Goal: Task Accomplishment & Management: Manage account settings

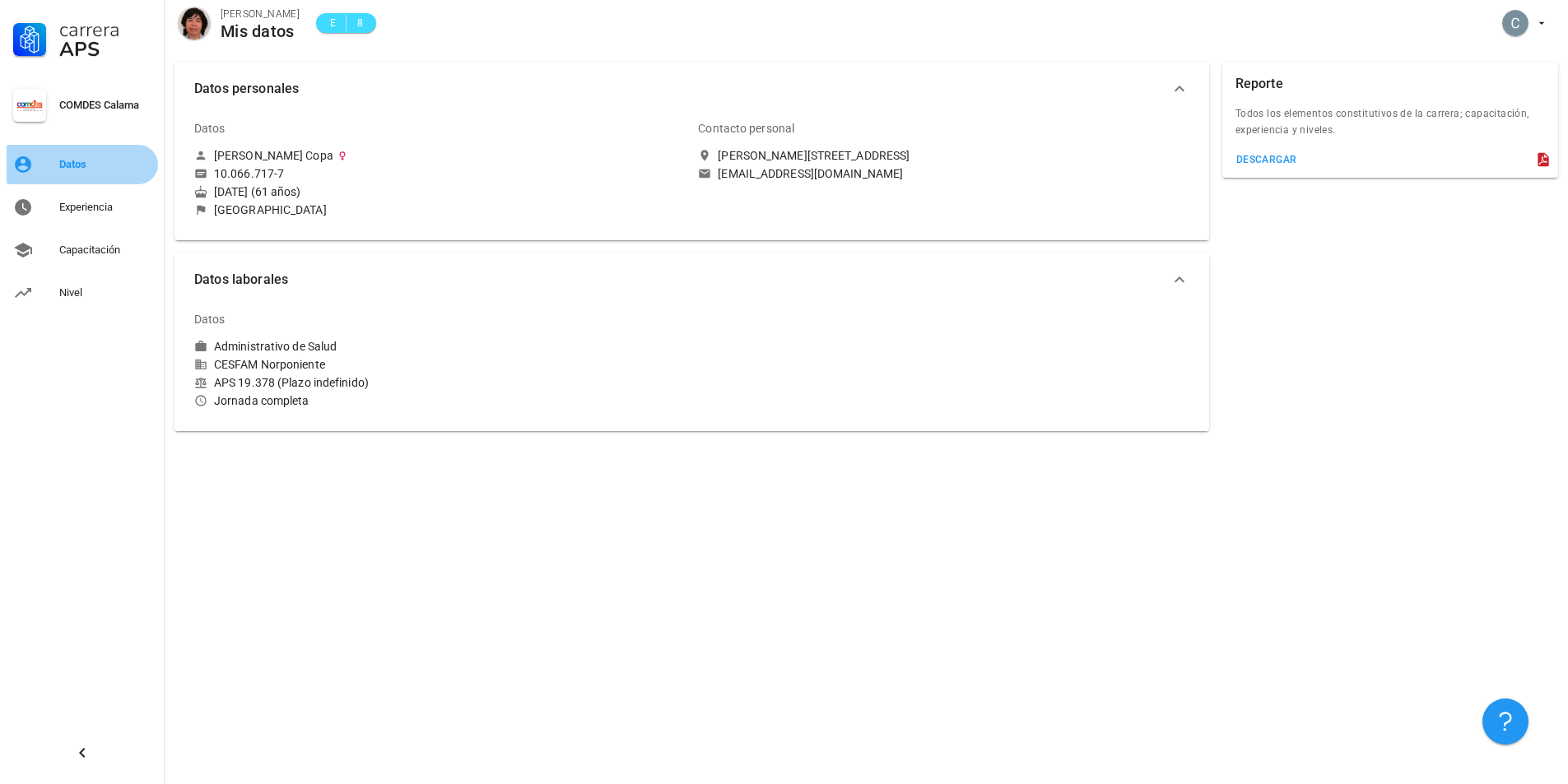
click at [126, 168] on div "Datos" at bounding box center [105, 165] width 93 height 14
click at [120, 203] on div "Experiencia" at bounding box center [105, 207] width 93 height 14
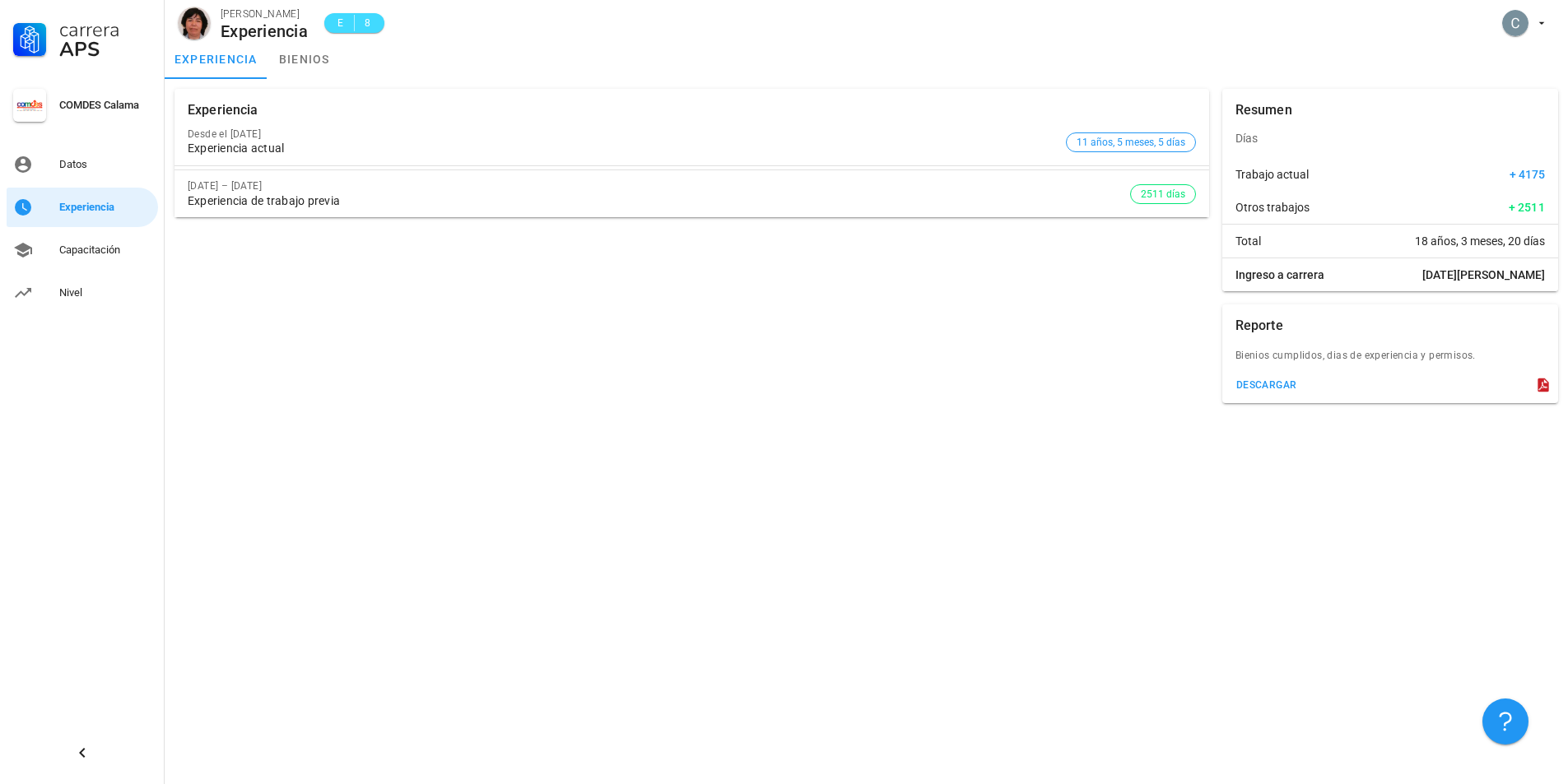
click at [470, 193] on div "[DATE] – [DATE] Experiencia de trabajo previa" at bounding box center [658, 194] width 942 height 47
click at [473, 147] on div "Experiencia actual" at bounding box center [622, 149] width 871 height 14
click at [452, 181] on div "[DATE] – [DATE]" at bounding box center [658, 186] width 942 height 12
click at [715, 200] on div "Experiencia de trabajo previa" at bounding box center [658, 201] width 942 height 14
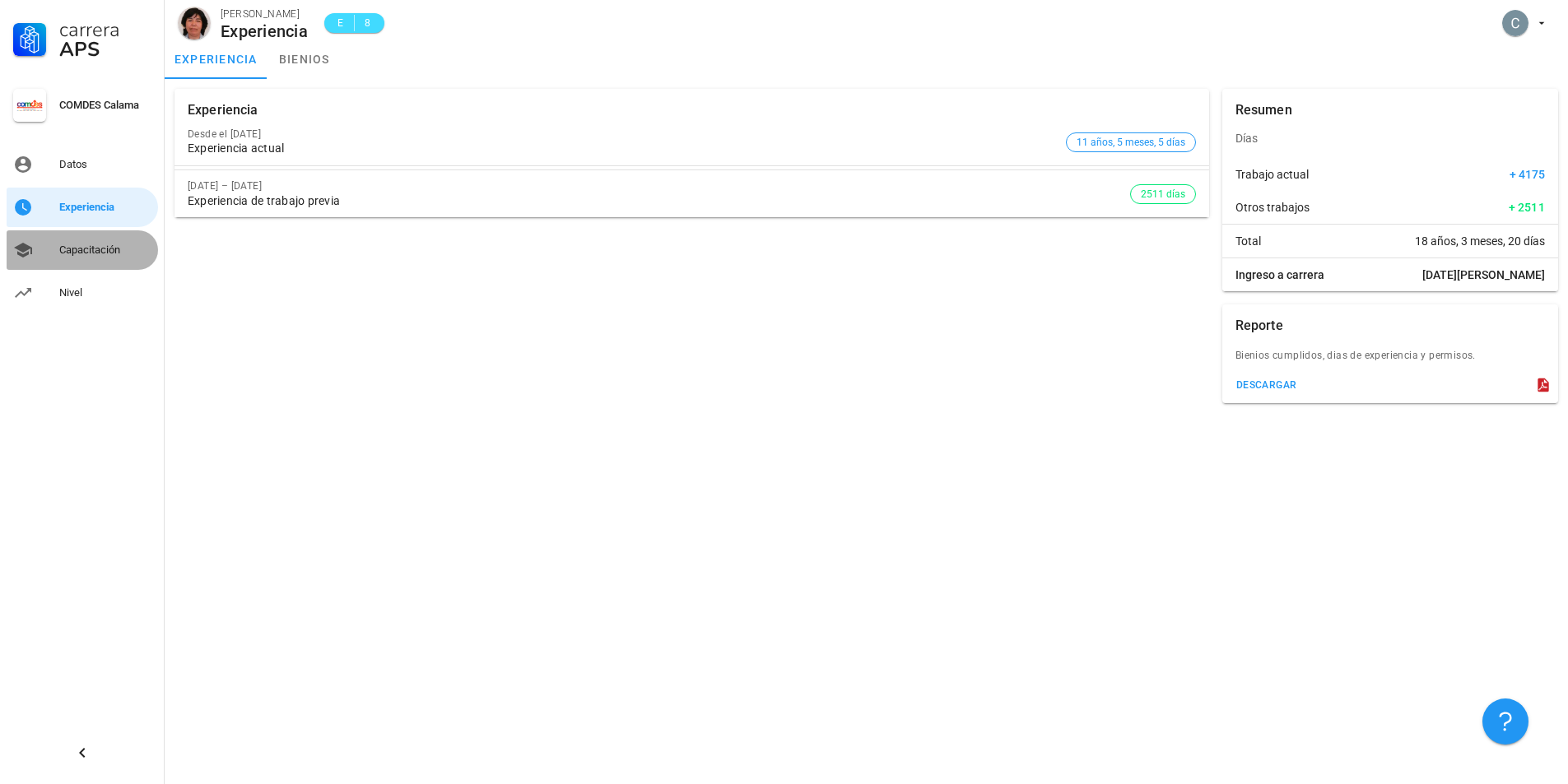
click at [83, 253] on div "Capacitación" at bounding box center [105, 250] width 93 height 14
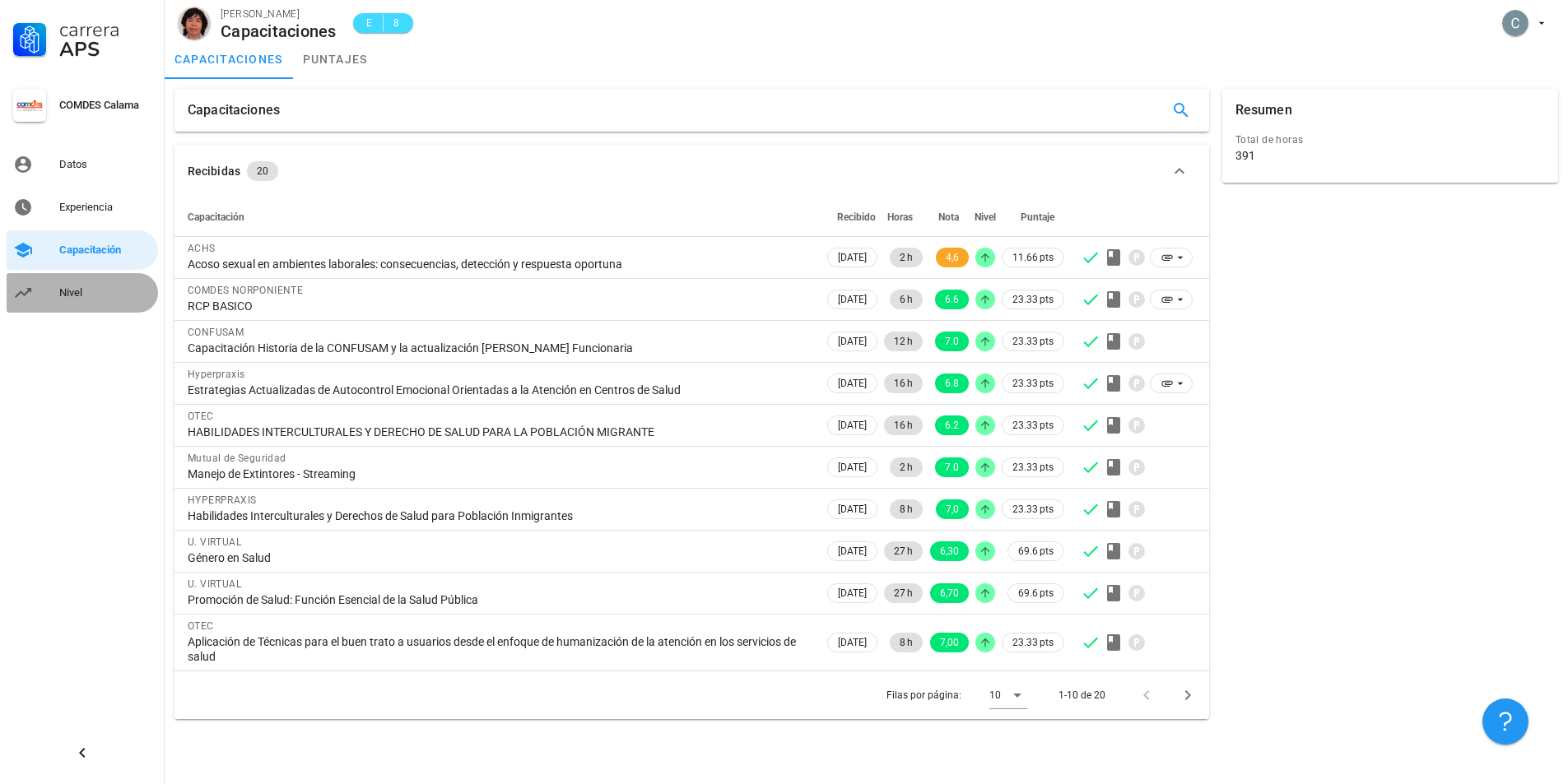
click at [93, 299] on div "Nivel" at bounding box center [105, 292] width 93 height 26
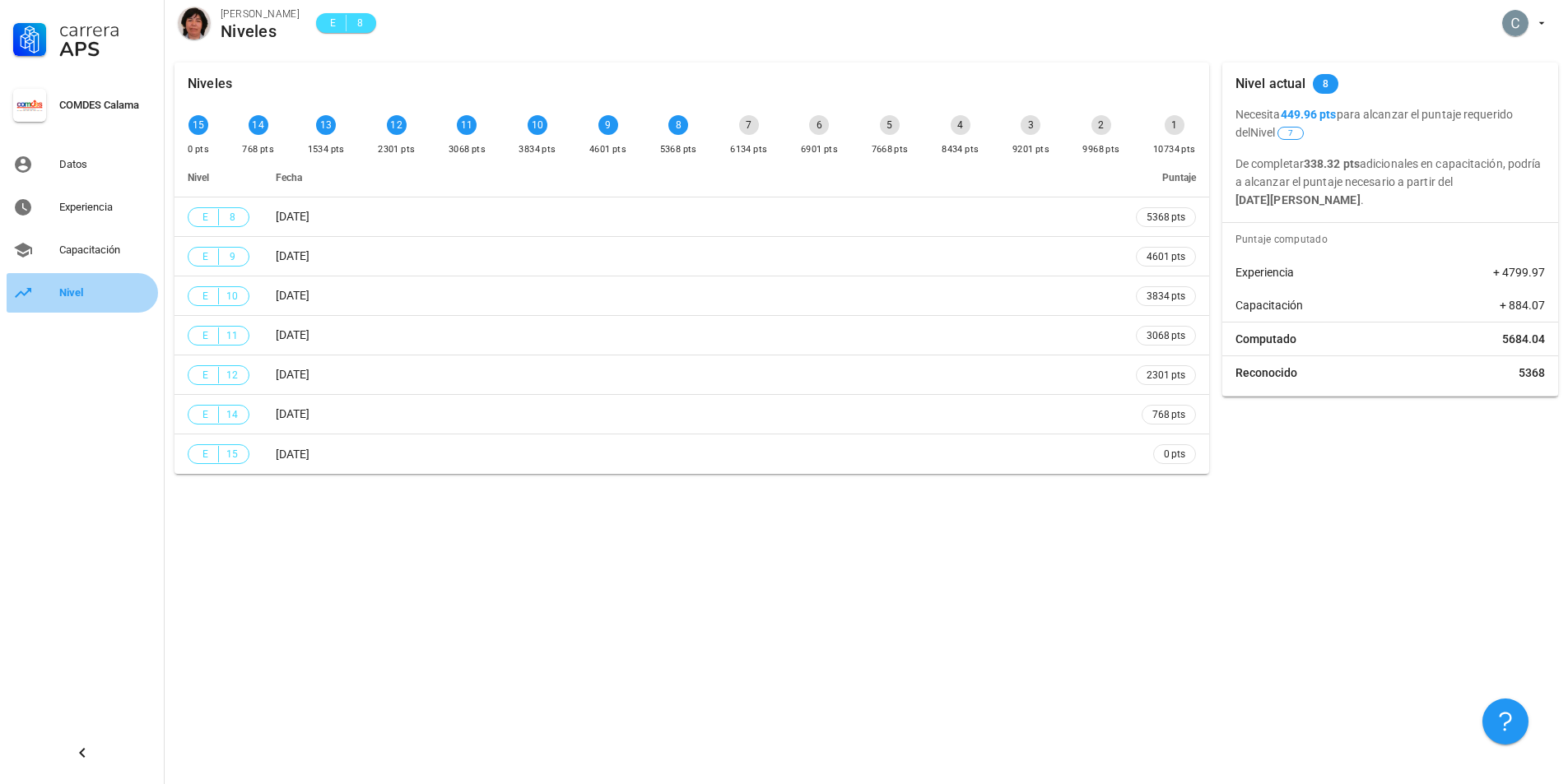
click at [94, 299] on div "Nivel" at bounding box center [105, 292] width 93 height 26
click at [87, 209] on div "Experiencia" at bounding box center [105, 207] width 93 height 14
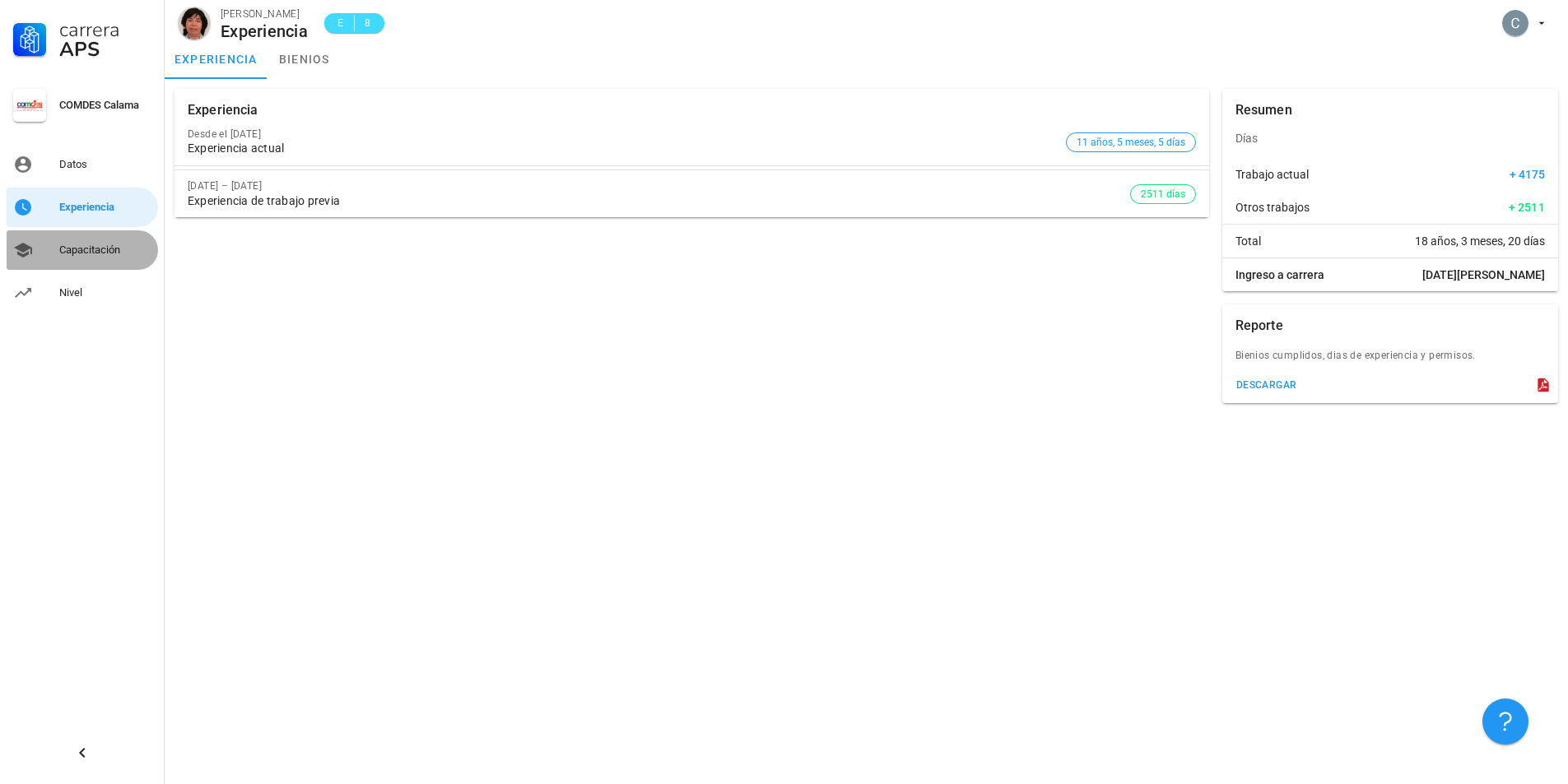
click at [80, 254] on div "Capacitación" at bounding box center [105, 250] width 93 height 14
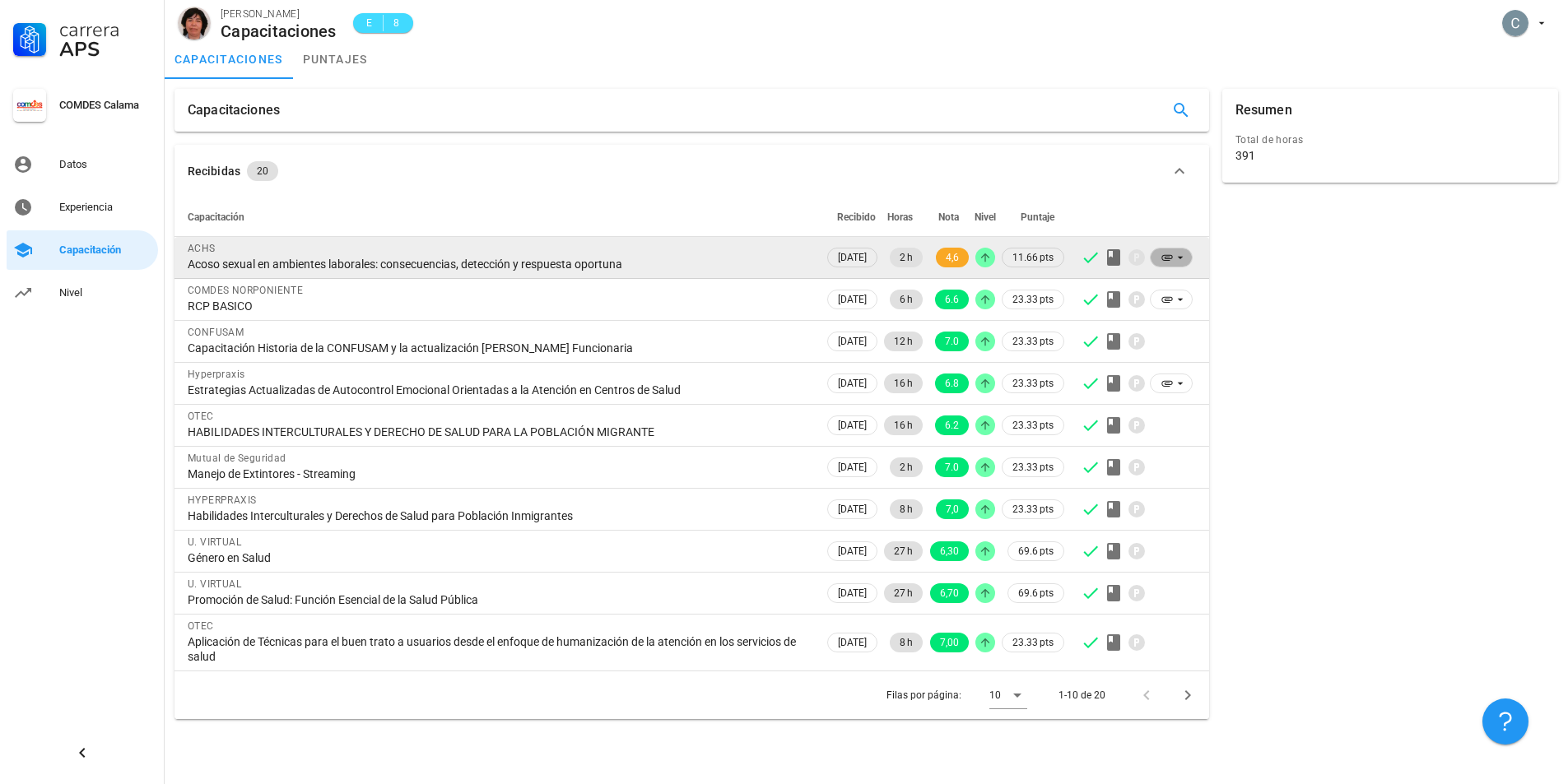
click at [1177, 257] on icon at bounding box center [1180, 257] width 6 height 3
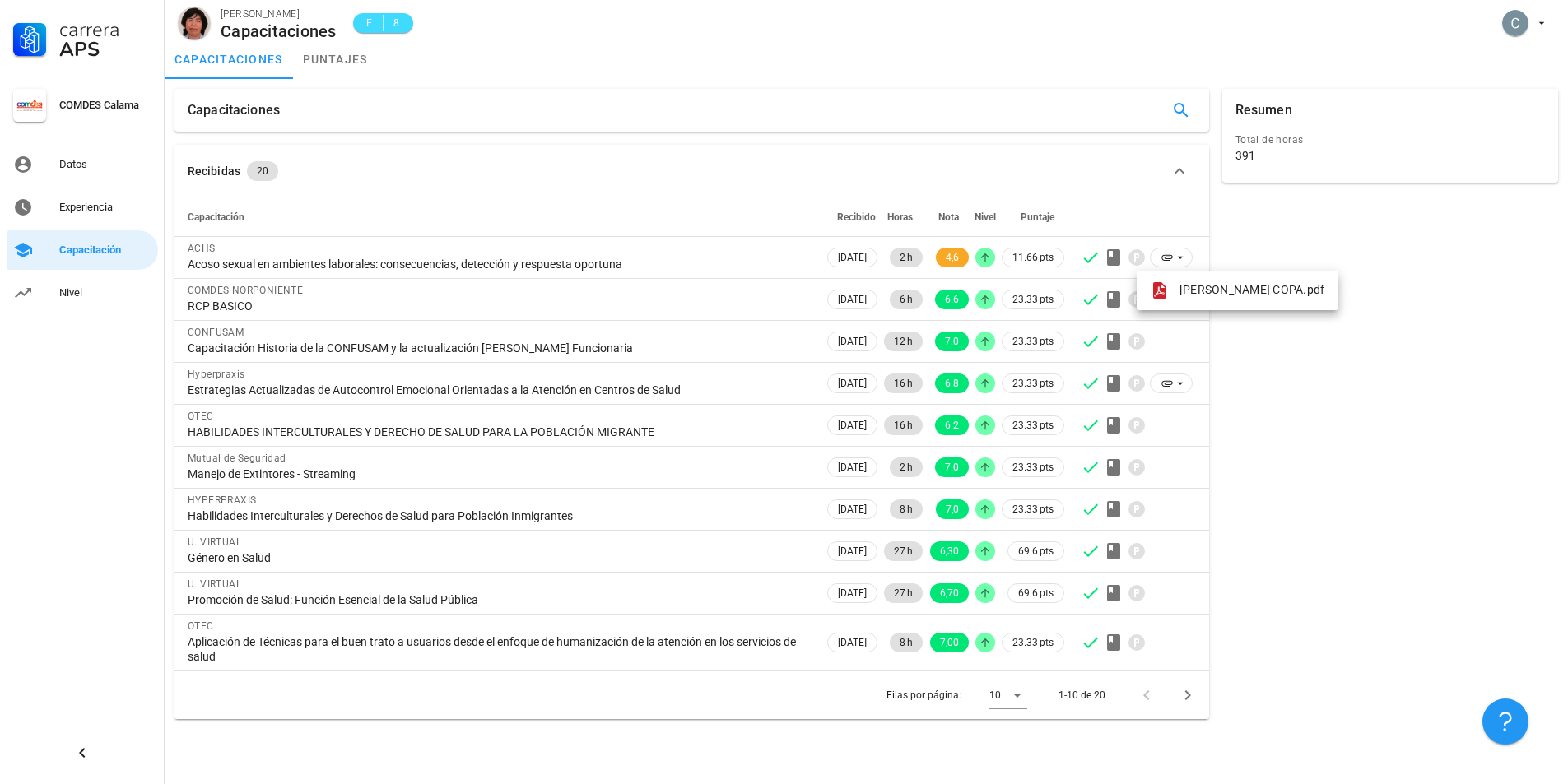
click at [1281, 374] on div "Resumen Total de horas 391" at bounding box center [1390, 403] width 349 height 643
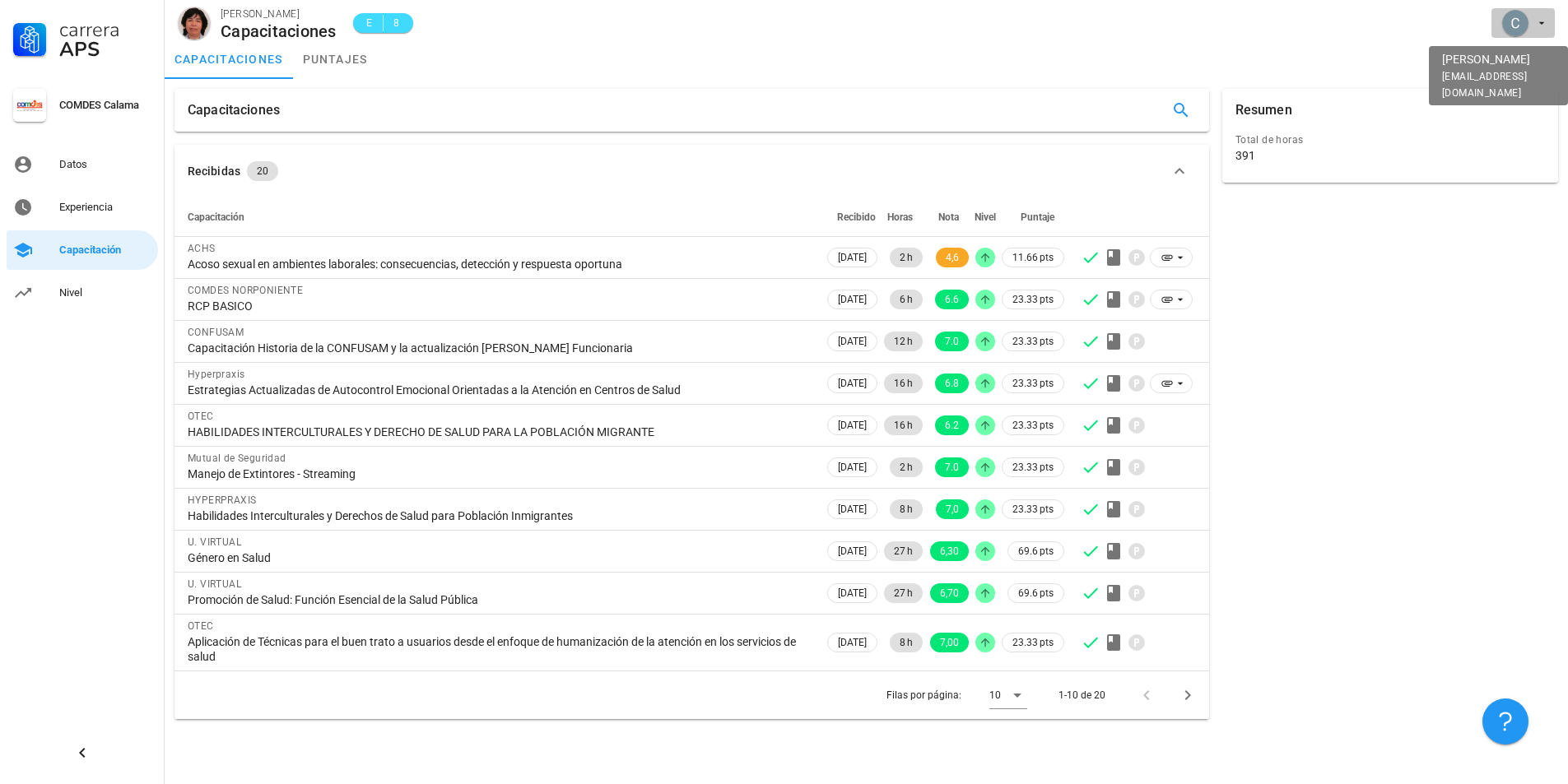
click at [1518, 28] on div "avatar" at bounding box center [1514, 22] width 26 height 26
click at [1534, 59] on div "Salir" at bounding box center [1531, 64] width 26 height 33
